Goal: Task Accomplishment & Management: Use online tool/utility

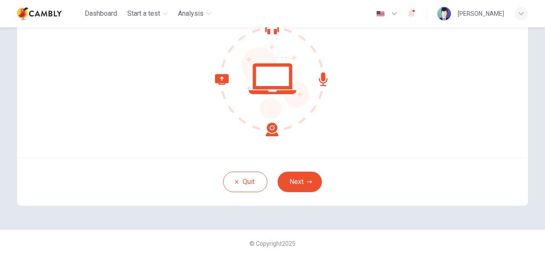
scroll to position [98, 0]
click at [309, 182] on icon "button" at bounding box center [309, 181] width 5 height 5
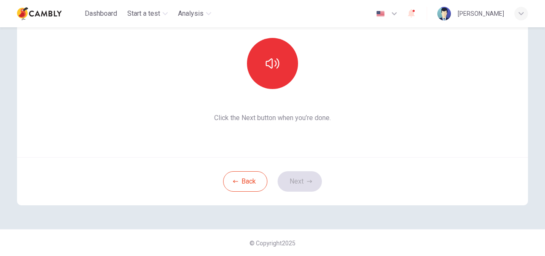
click at [542, 43] on div "This section requires audio. Click the icon to make sure you can hear the tune …" at bounding box center [272, 141] width 545 height 229
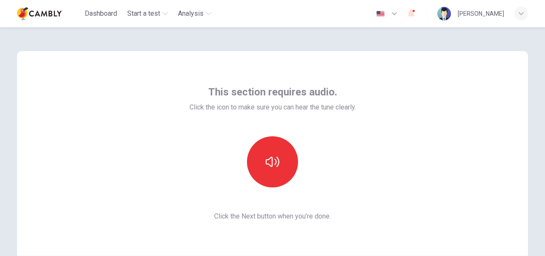
scroll to position [0, 0]
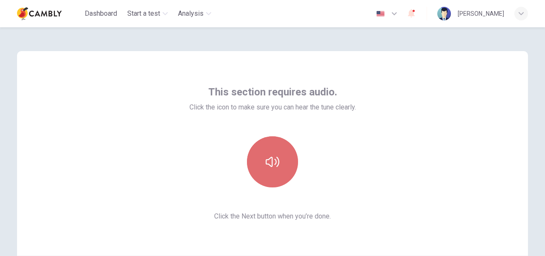
click at [270, 161] on icon "button" at bounding box center [273, 162] width 14 height 14
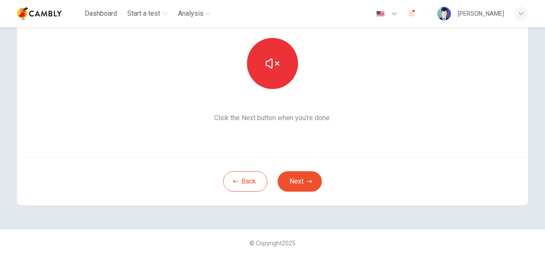
scroll to position [98, 0]
click at [301, 178] on button "Next" at bounding box center [300, 181] width 44 height 20
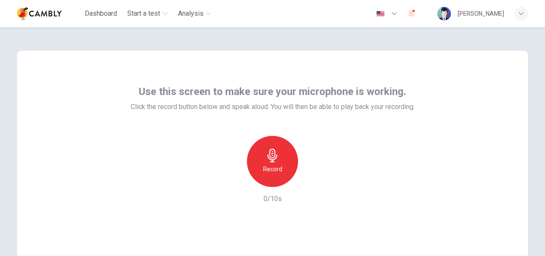
scroll to position [0, 0]
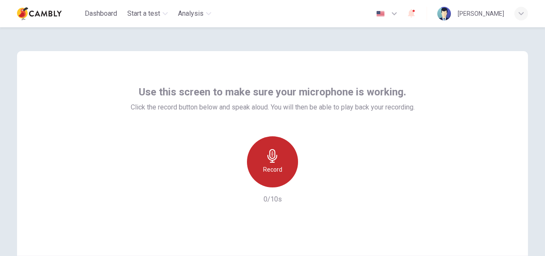
click at [281, 160] on div "Record" at bounding box center [272, 161] width 51 height 51
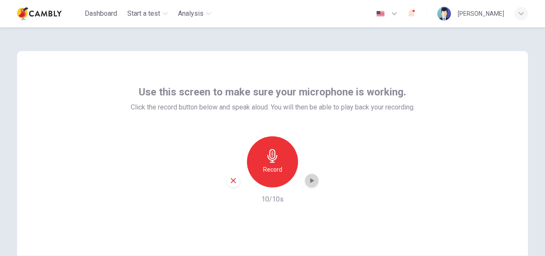
click at [310, 182] on icon "button" at bounding box center [312, 180] width 4 height 5
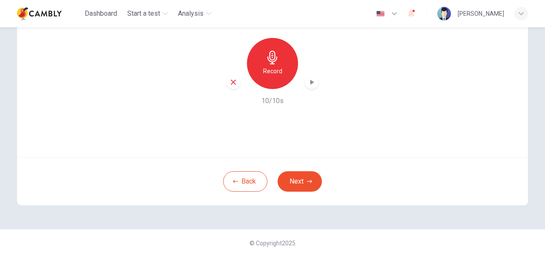
scroll to position [98, 0]
click at [300, 176] on button "Next" at bounding box center [300, 181] width 44 height 20
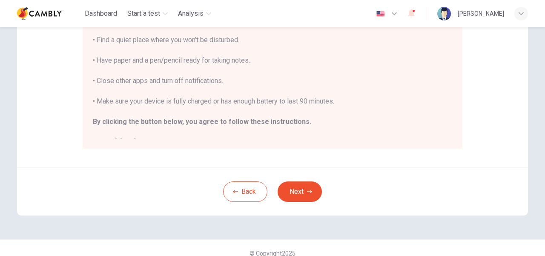
scroll to position [9, 0]
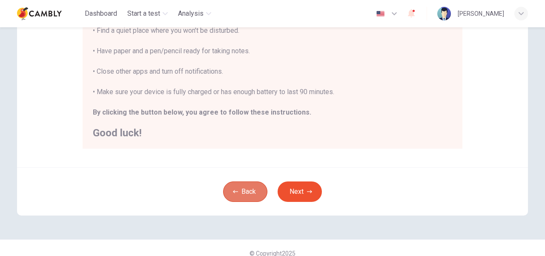
click at [251, 186] on button "Back" at bounding box center [245, 191] width 44 height 20
